Goal: Information Seeking & Learning: Learn about a topic

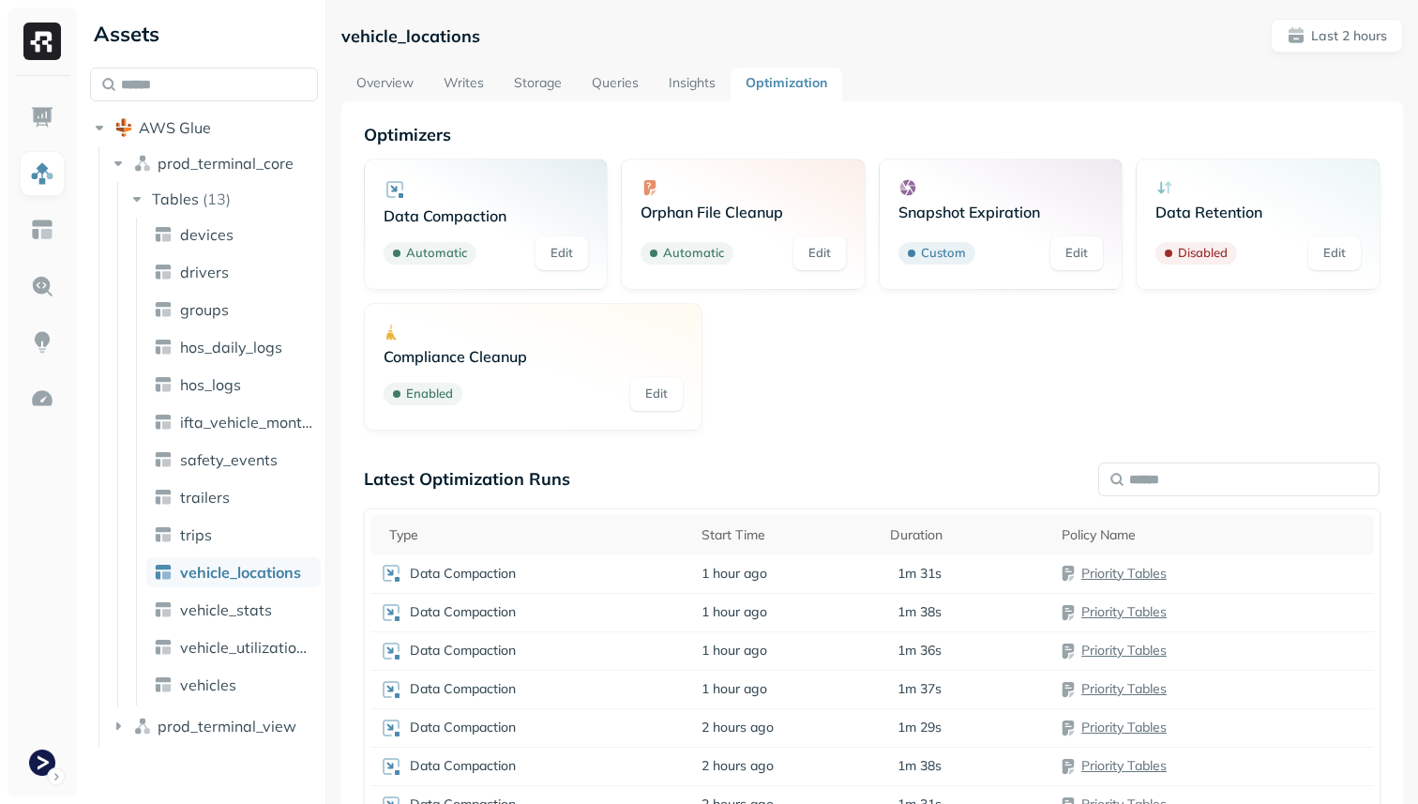
click at [546, 102] on div "Optimizers Data Compaction Automatic Edit Orphan File Cleanup Automatic Edit Sn…" at bounding box center [871, 556] width 1061 height 911
click at [536, 70] on link "Storage" at bounding box center [538, 85] width 78 height 34
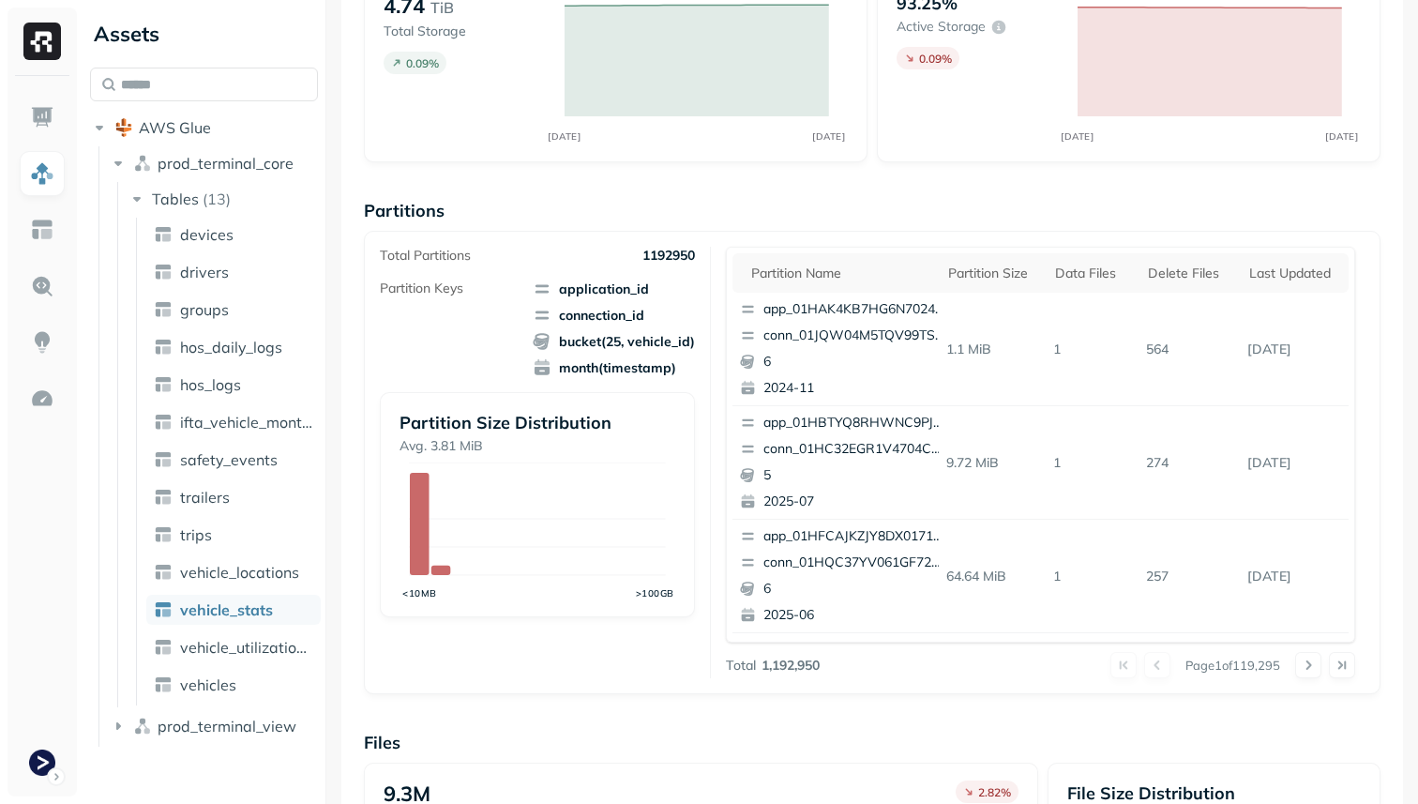
scroll to position [630, 0]
